Goal: Obtain resource: Download file/media

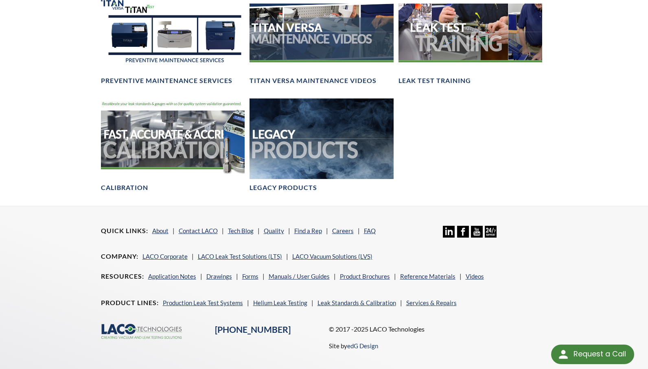
scroll to position [700, 0]
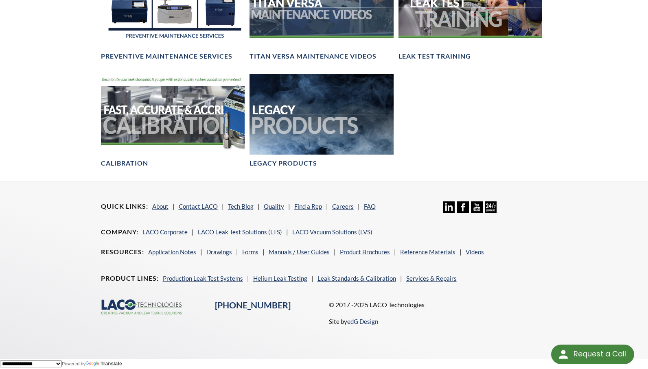
click at [379, 274] on li "Leak Standards & Calibration" at bounding box center [359, 279] width 85 height 10
click at [379, 276] on link "Leak Standards & Calibration" at bounding box center [356, 278] width 79 height 7
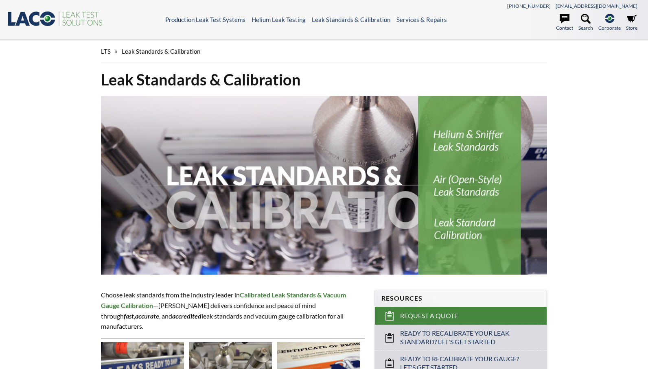
select select "Language Translate Widget"
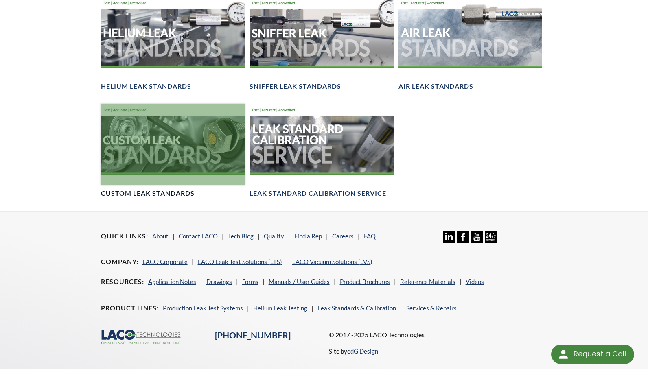
scroll to position [611, 0]
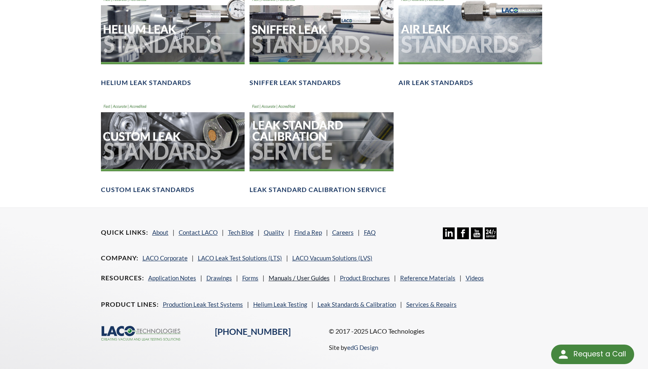
click at [305, 279] on link "Manuals / User Guides" at bounding box center [299, 277] width 61 height 7
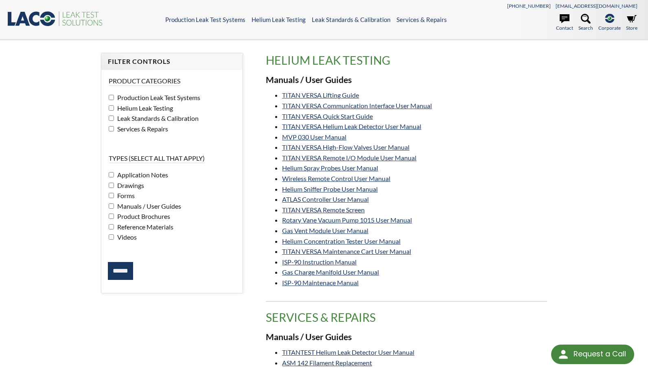
click at [590, 199] on div "Filter Controls Product Categories Production Leak Test Systems Helium Leak Tes…" at bounding box center [324, 291] width 648 height 505
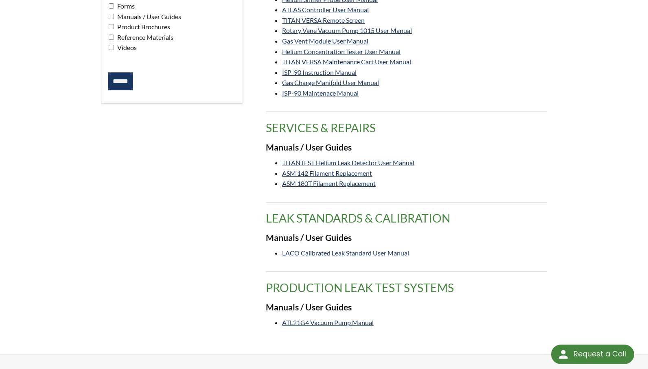
scroll to position [204, 0]
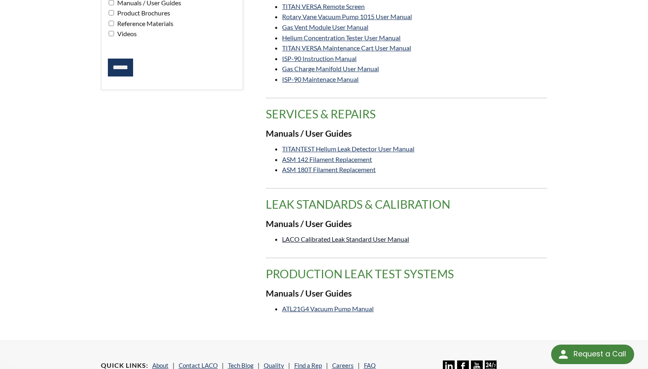
click at [362, 239] on link "LACO Calibrated Leak Standard User Manual" at bounding box center [345, 239] width 127 height 8
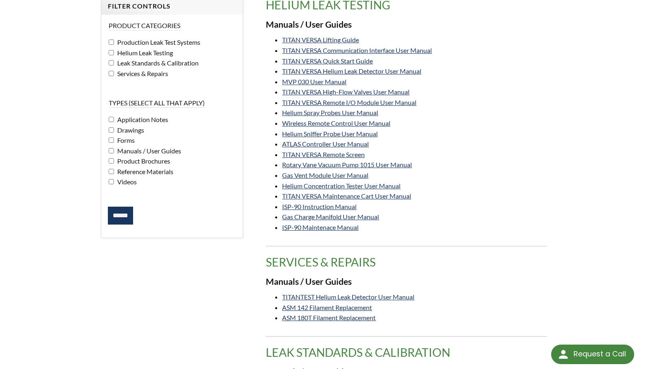
scroll to position [163, 0]
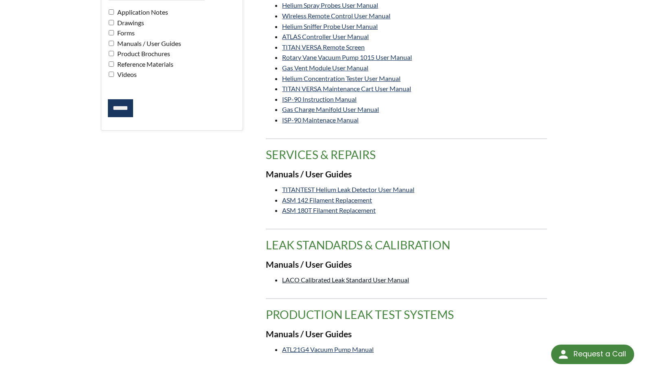
click at [350, 279] on link "LACO Calibrated Leak Standard User Manual" at bounding box center [345, 280] width 127 height 8
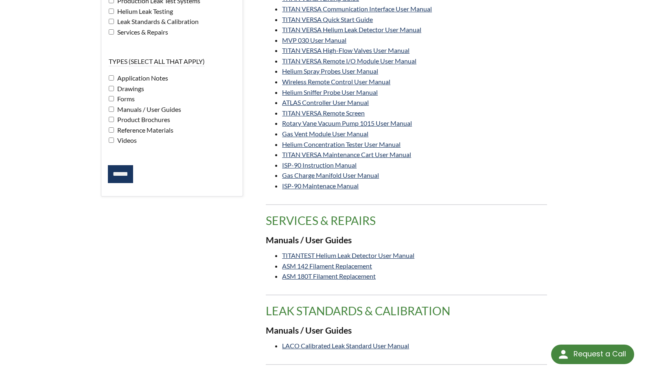
scroll to position [81, 0]
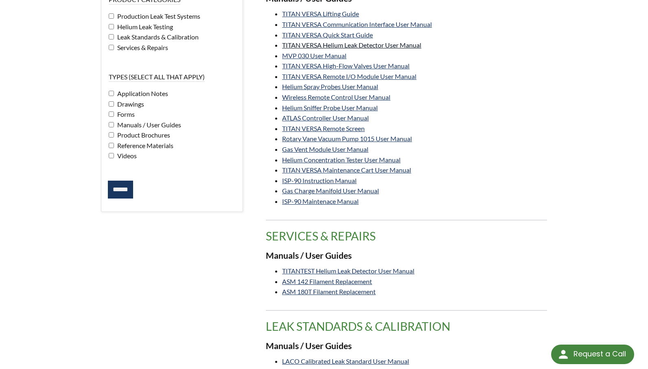
click at [372, 47] on link "TITAN VERSA Helium Leak Detector User Manual" at bounding box center [351, 45] width 139 height 8
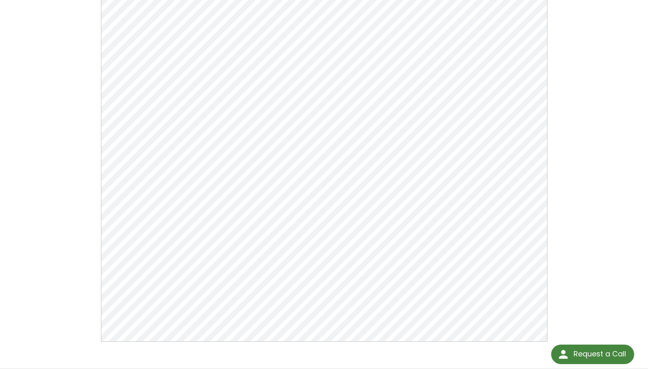
scroll to position [81, 0]
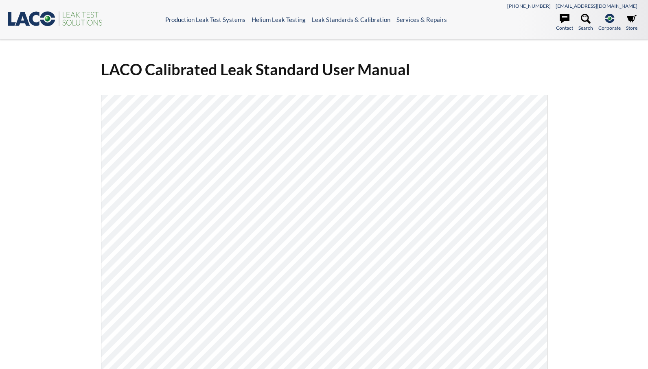
select select "Language Translate Widget"
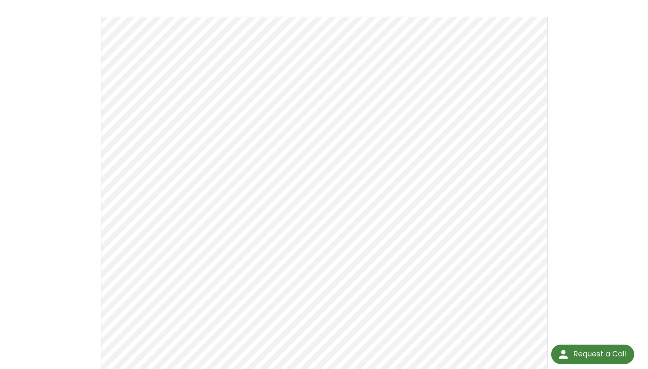
scroll to position [81, 0]
